Goal: Check status: Check status

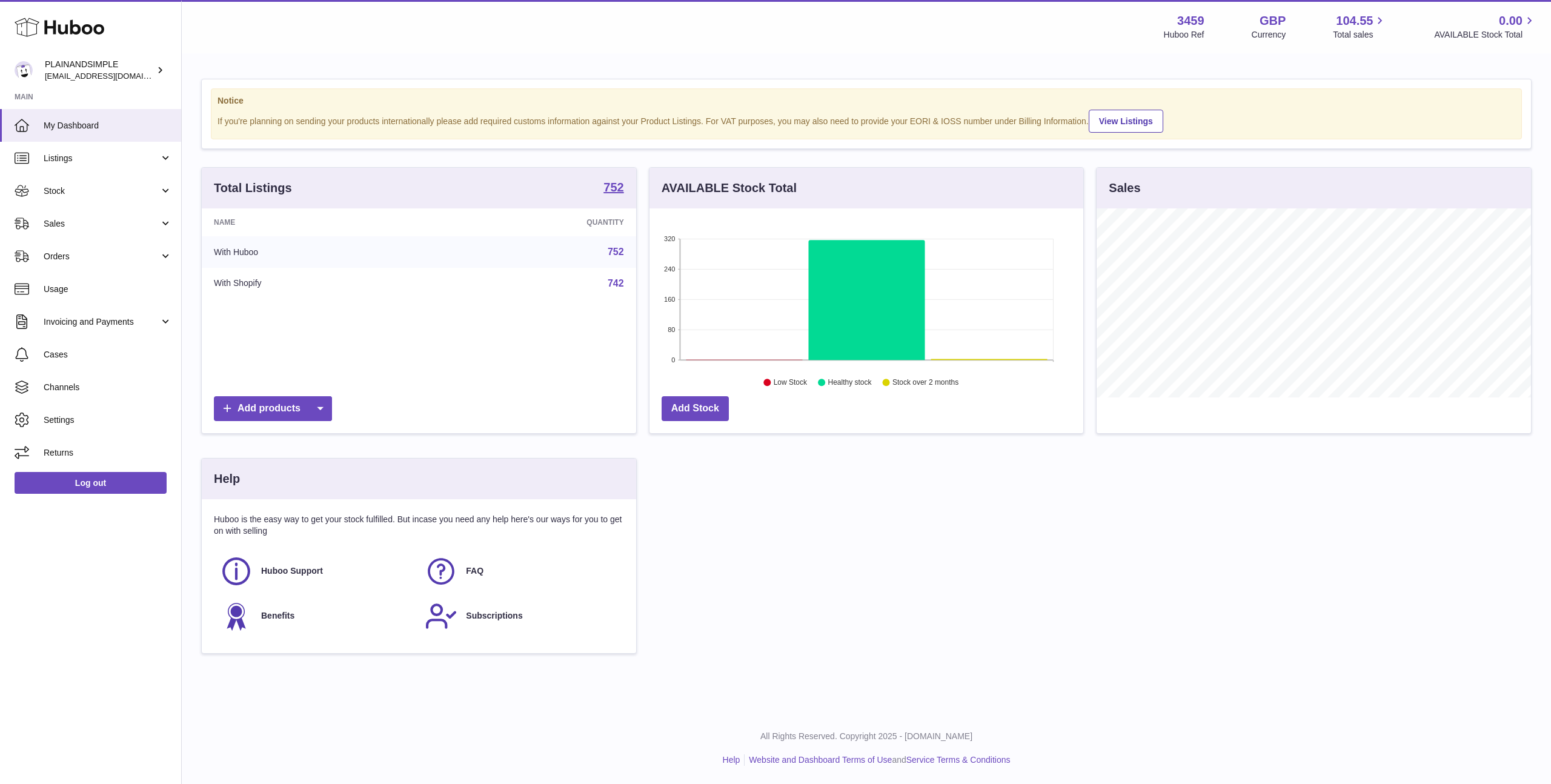
scroll to position [189, 434]
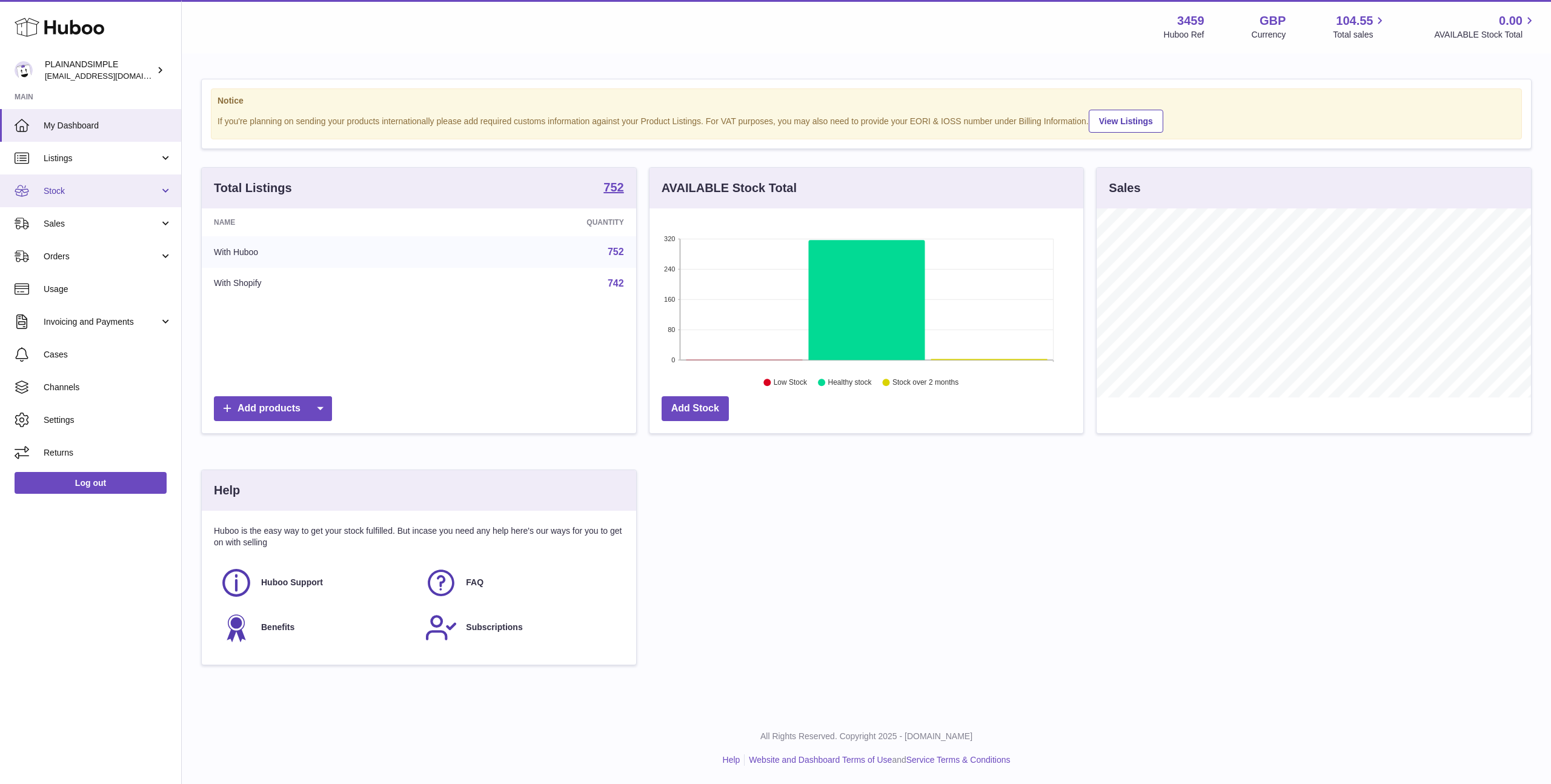
click at [82, 195] on span "Stock" at bounding box center [101, 191] width 116 height 11
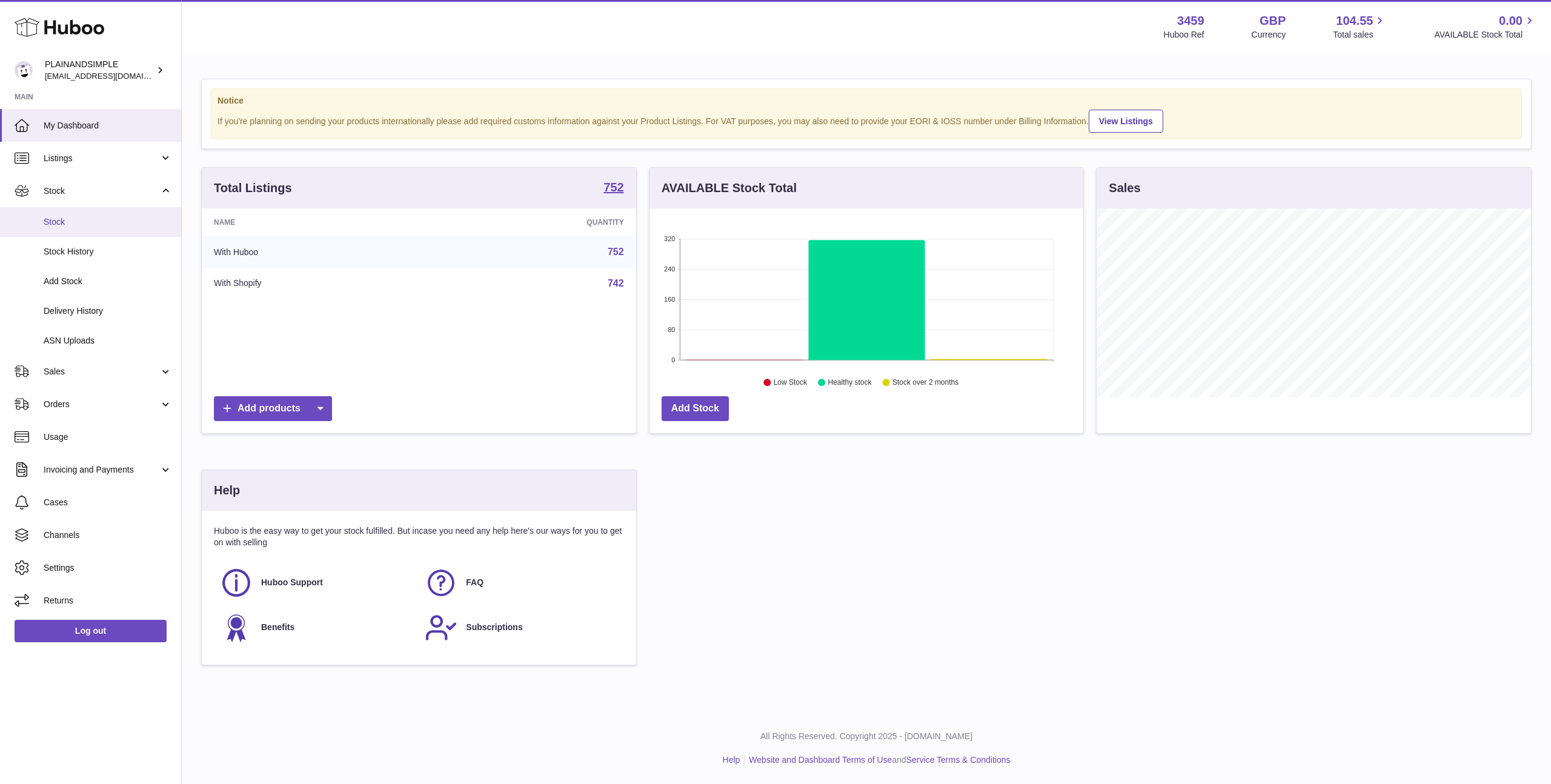
click at [80, 219] on span "Stock" at bounding box center [108, 222] width 129 height 11
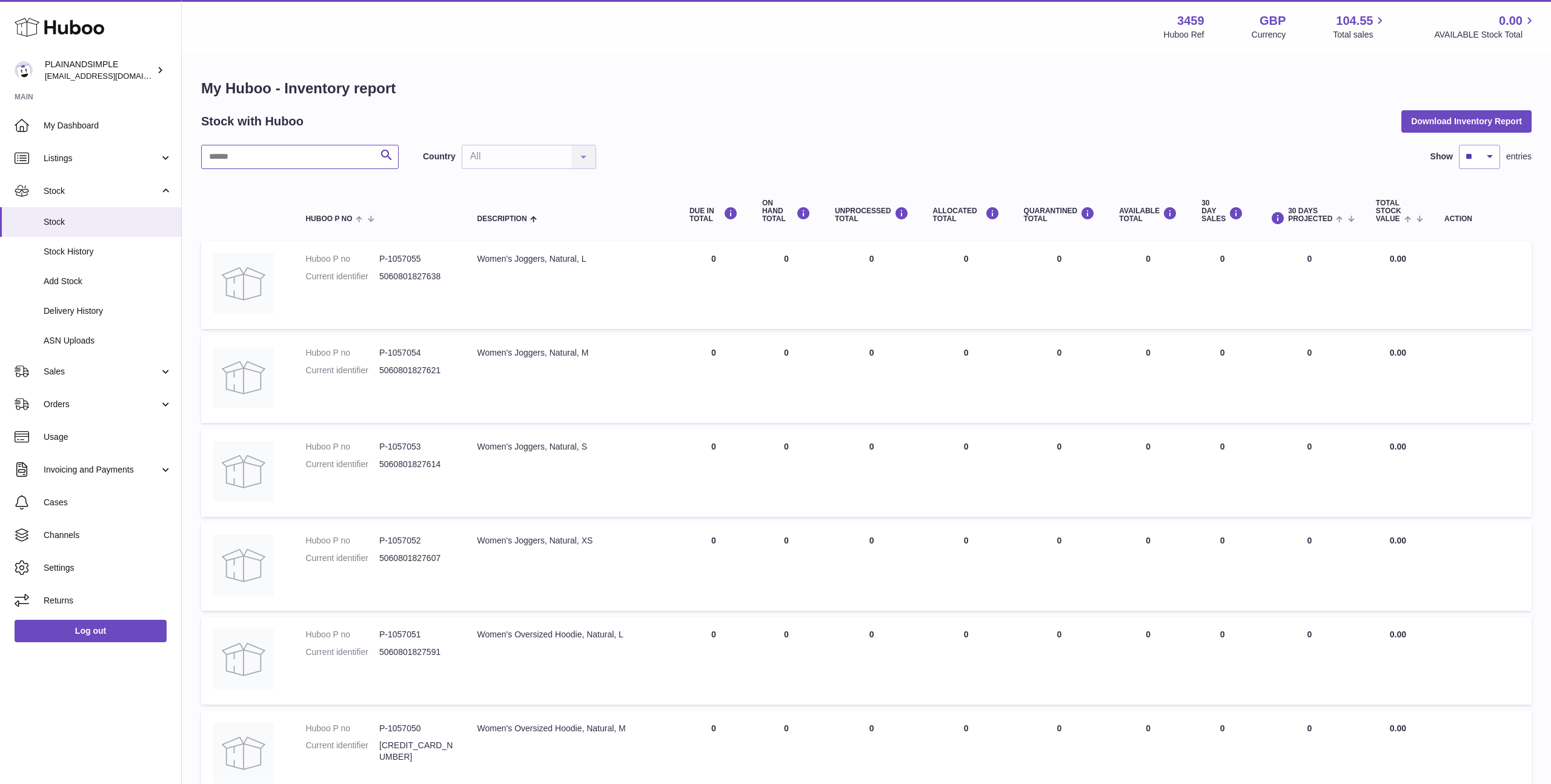
click at [227, 147] on input "text" at bounding box center [300, 157] width 198 height 24
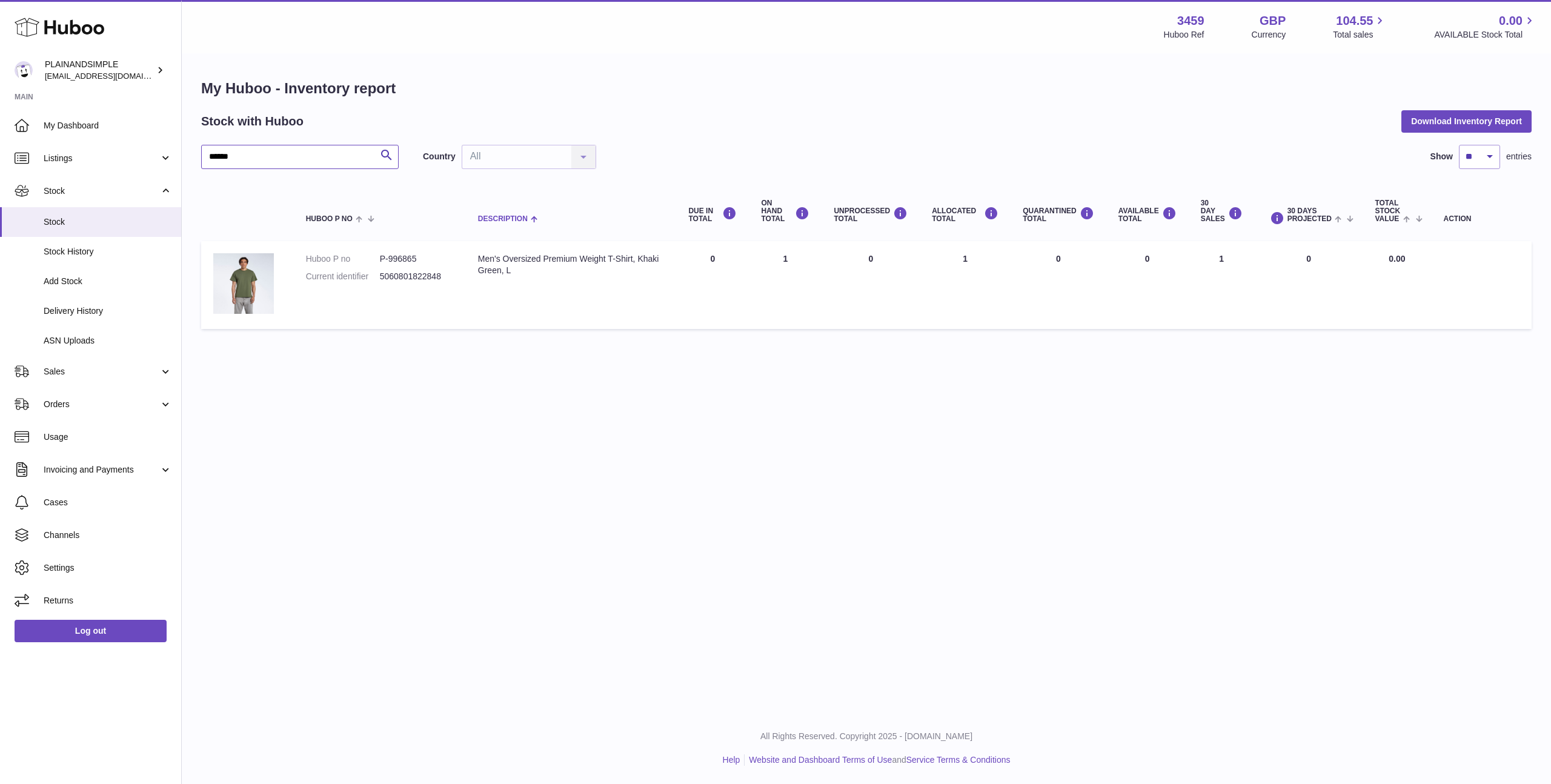
type input "******"
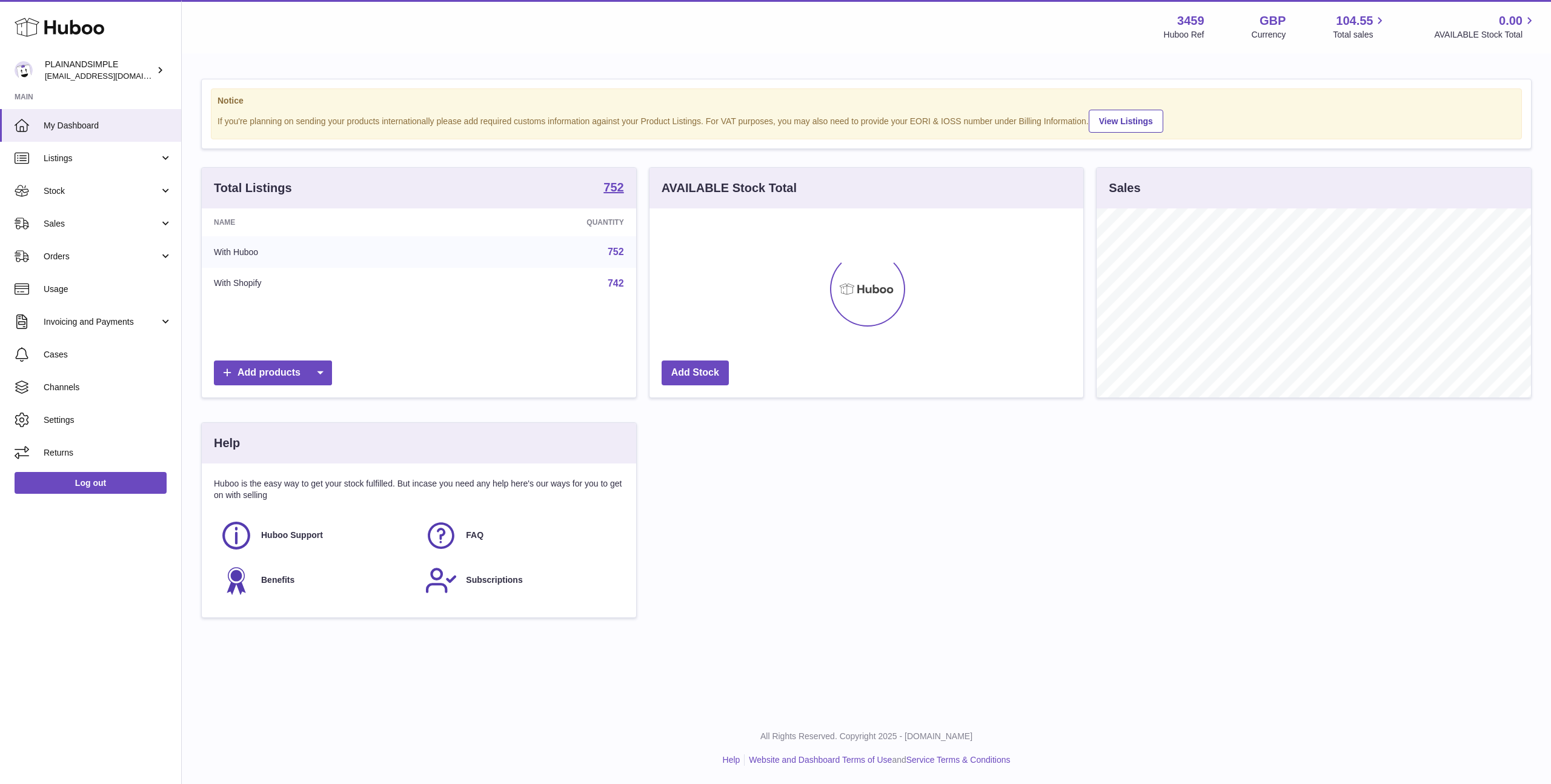
scroll to position [189, 434]
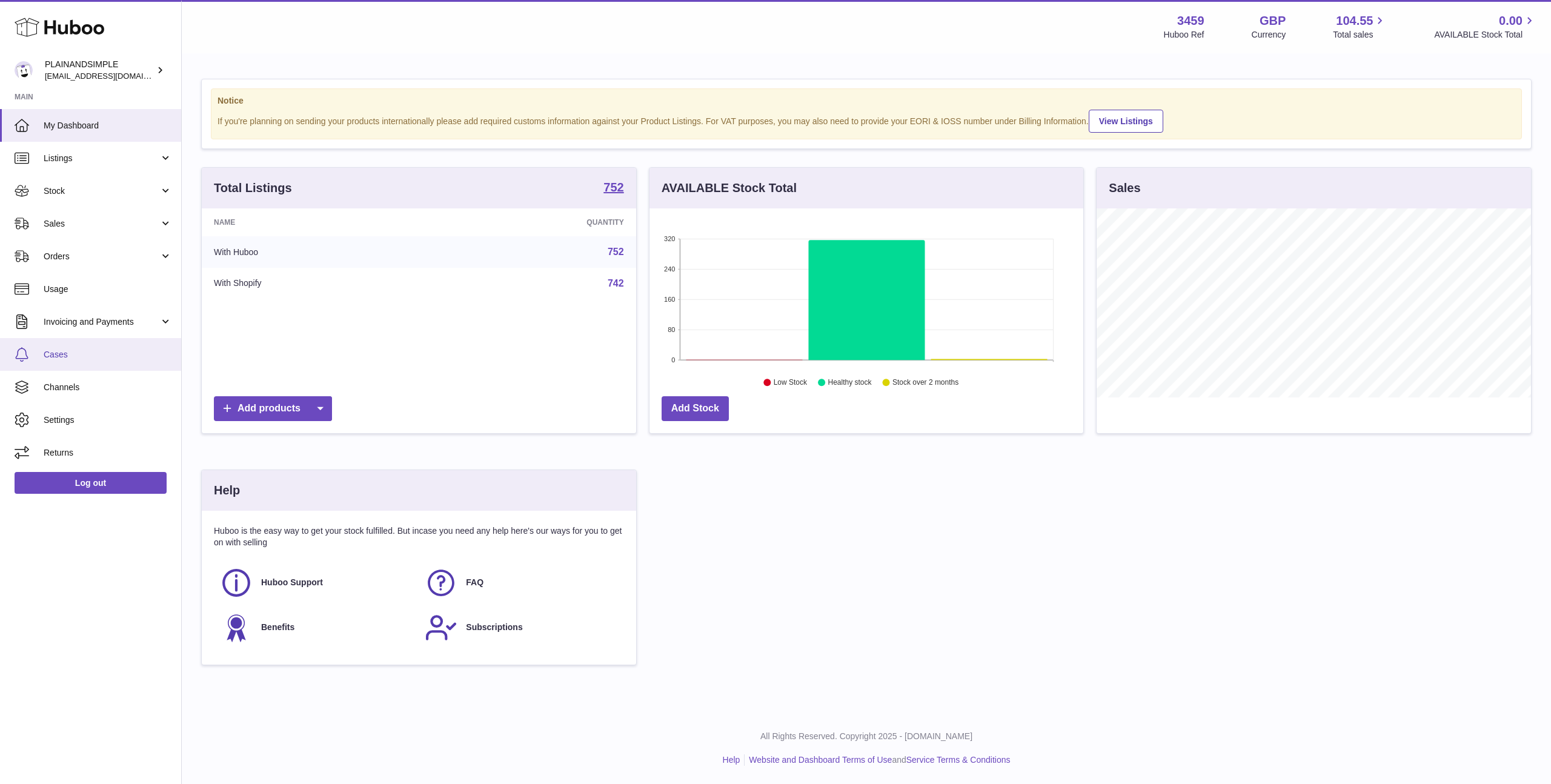
click at [78, 357] on span "Cases" at bounding box center [108, 355] width 129 height 11
